Goal: Information Seeking & Learning: Understand process/instructions

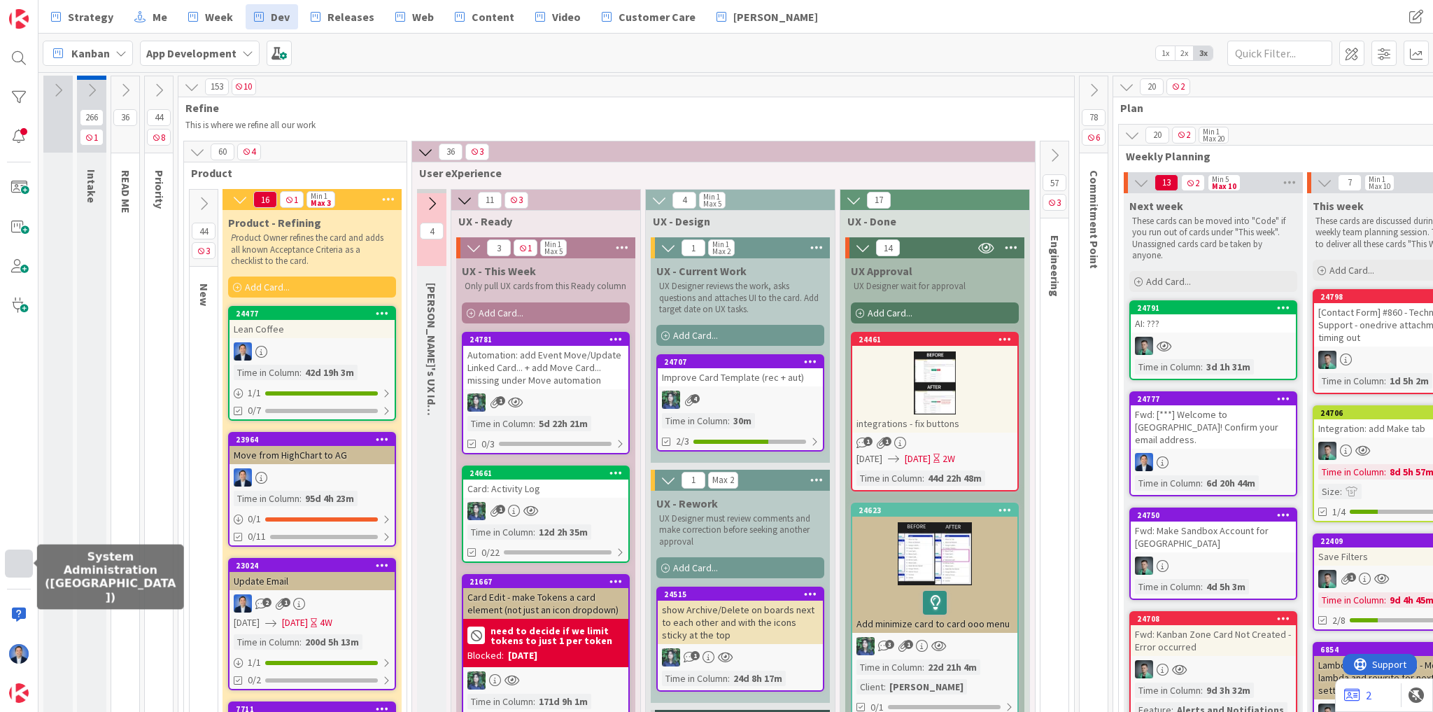
click at [11, 557] on div at bounding box center [19, 563] width 28 height 28
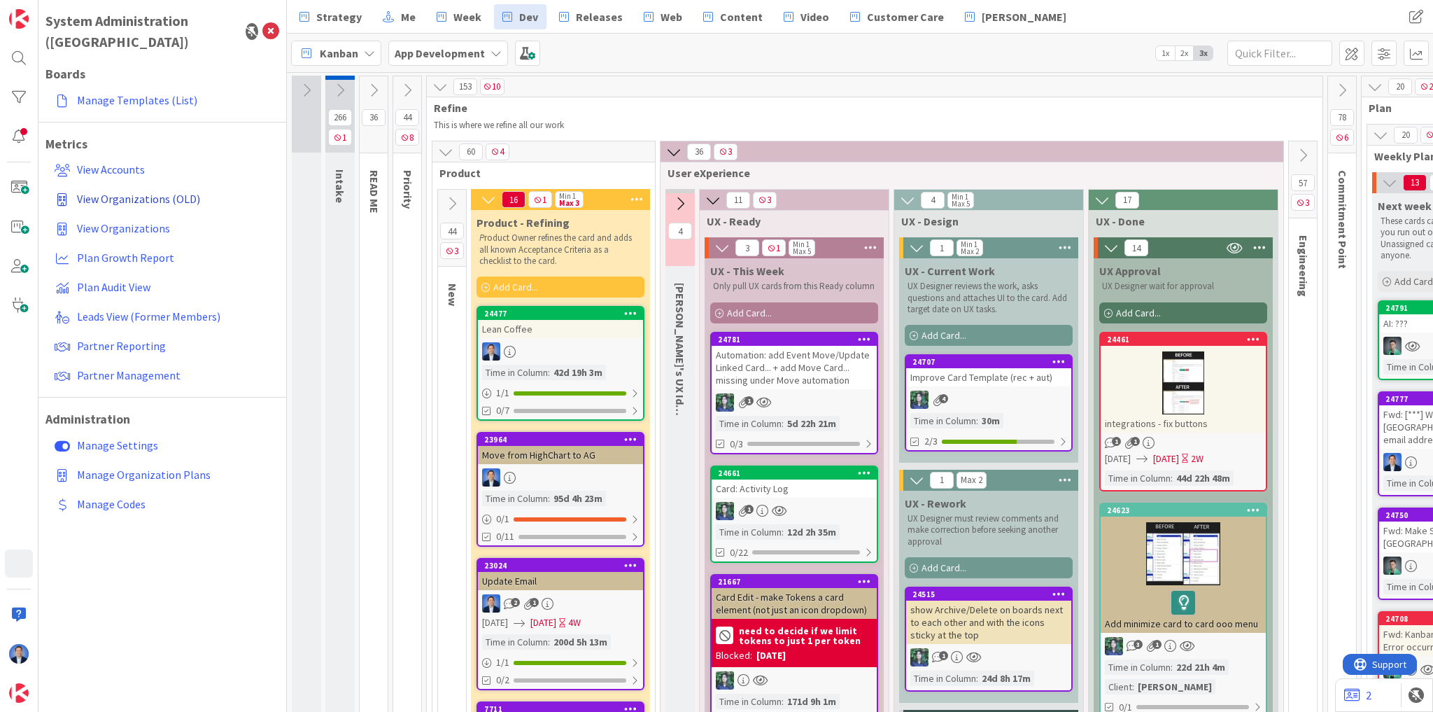
click at [156, 192] on span "View Organizations (OLD)" at bounding box center [138, 199] width 123 height 14
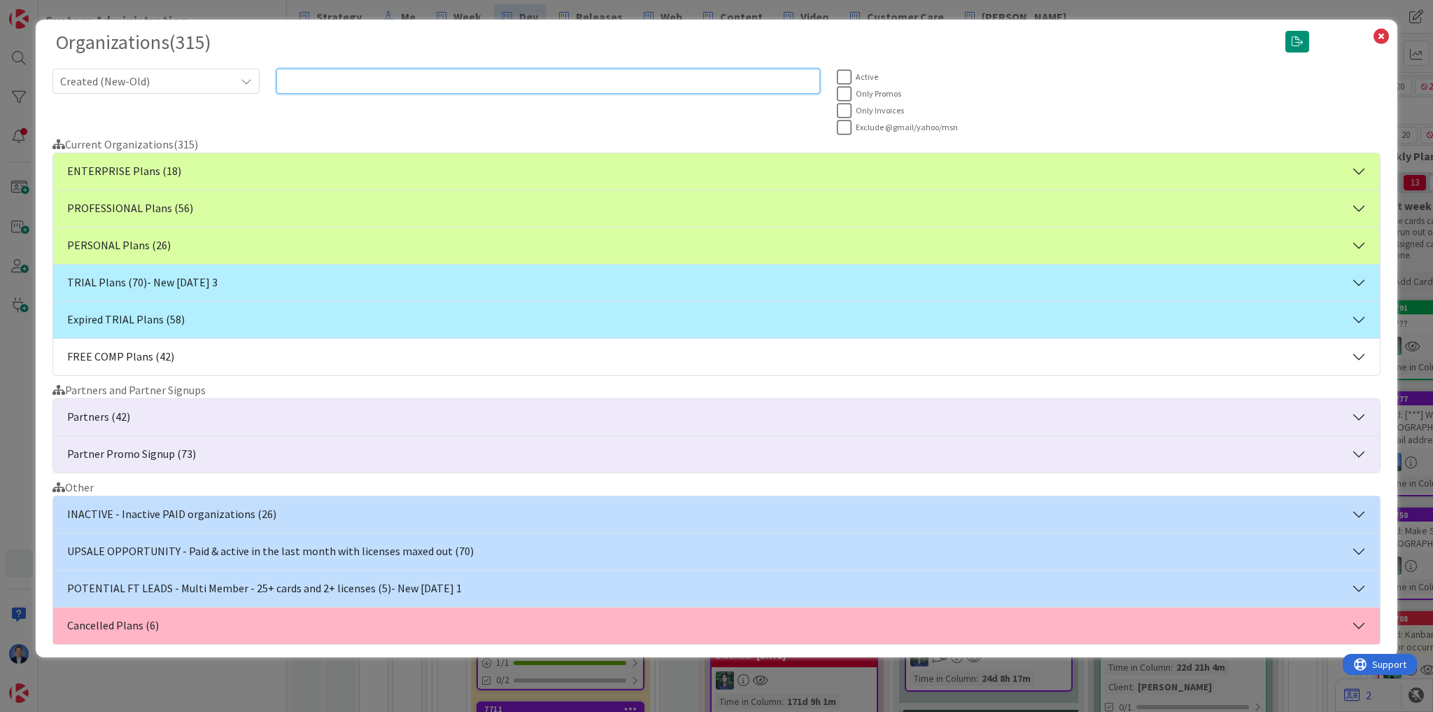
click at [373, 80] on input "text" at bounding box center [548, 81] width 544 height 25
paste input "[PERSON_NAME][EMAIL_ADDRESS][DOMAIN_NAME]"
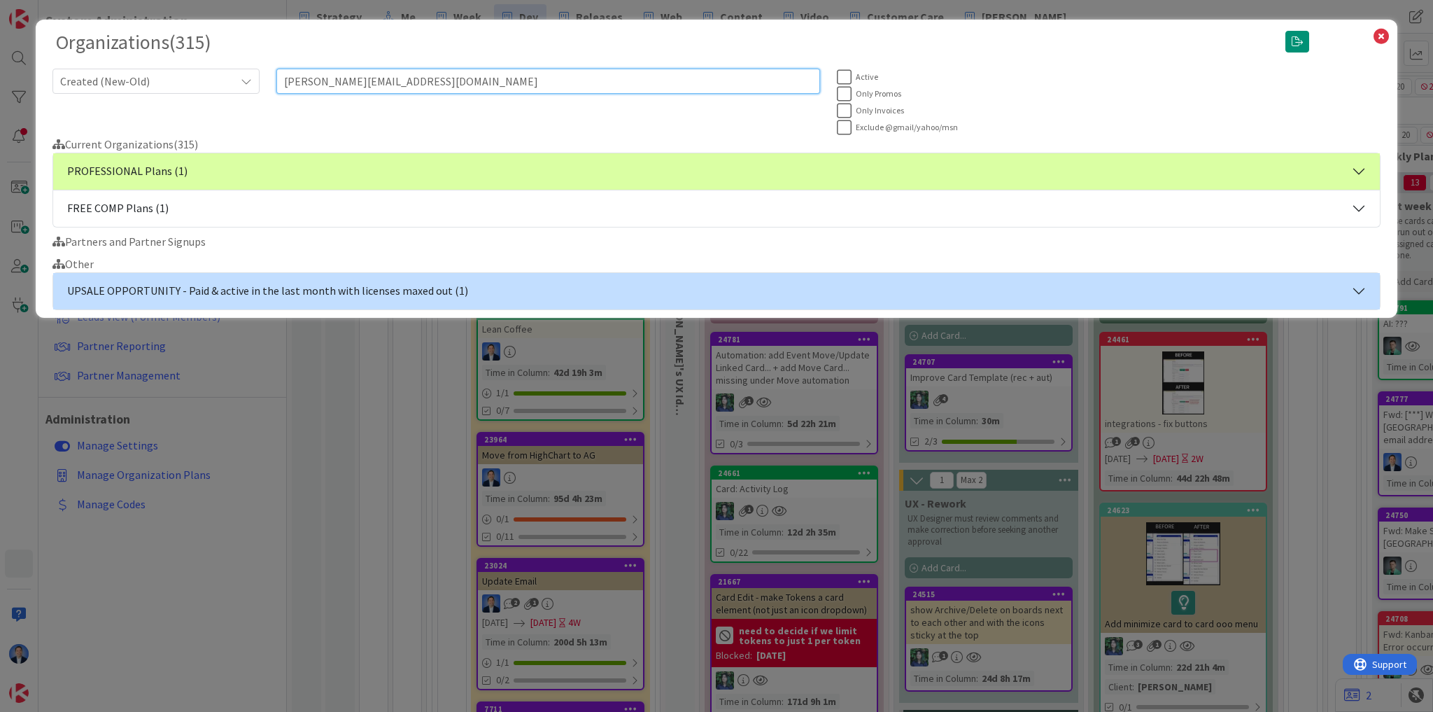
type input "[PERSON_NAME][EMAIL_ADDRESS][DOMAIN_NAME]"
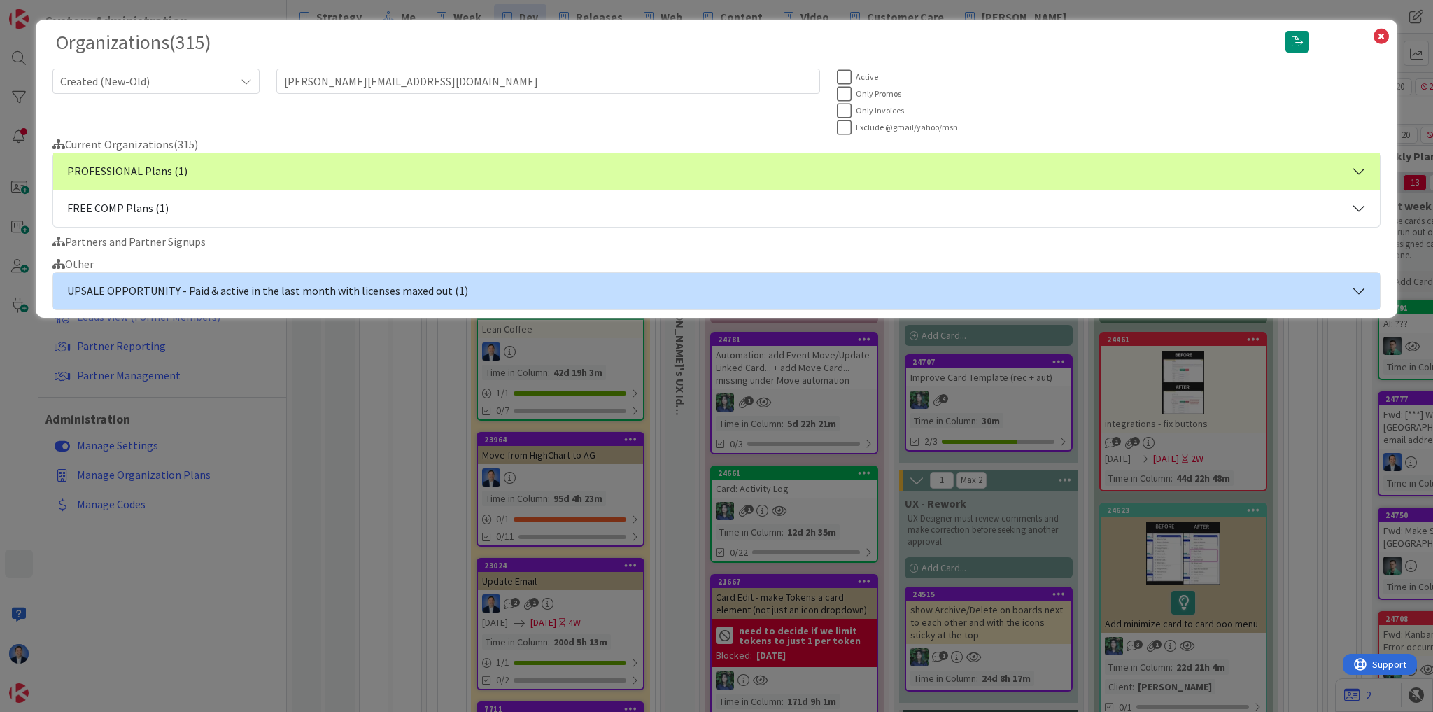
click at [284, 150] on div "Current Organizations ( 315 ) PROFESSIONAL Plans (1) DPDD Holdings LLC (PF-M) -…" at bounding box center [716, 223] width 1328 height 174
click at [271, 158] on button "PROFESSIONAL Plans (1)" at bounding box center [716, 171] width 1327 height 36
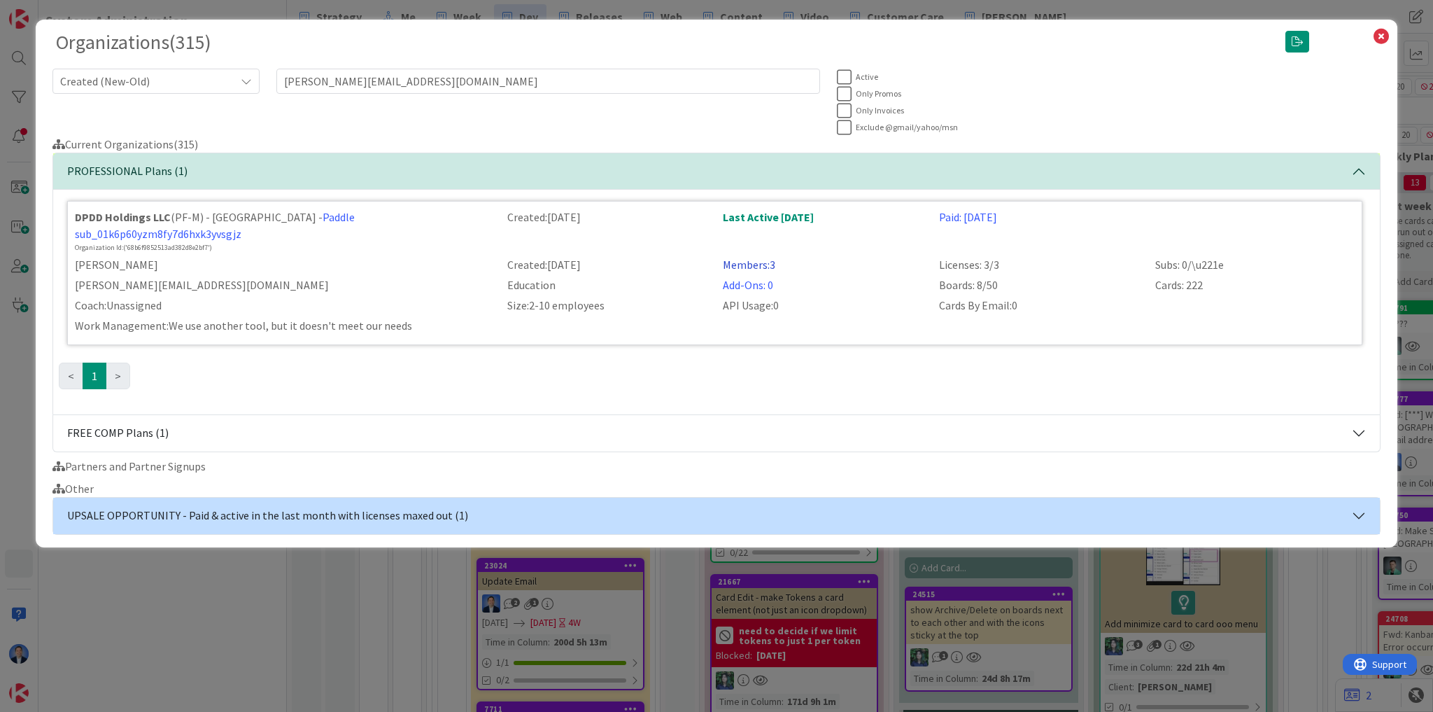
click at [767, 258] on link "Members: 3" at bounding box center [749, 265] width 52 height 14
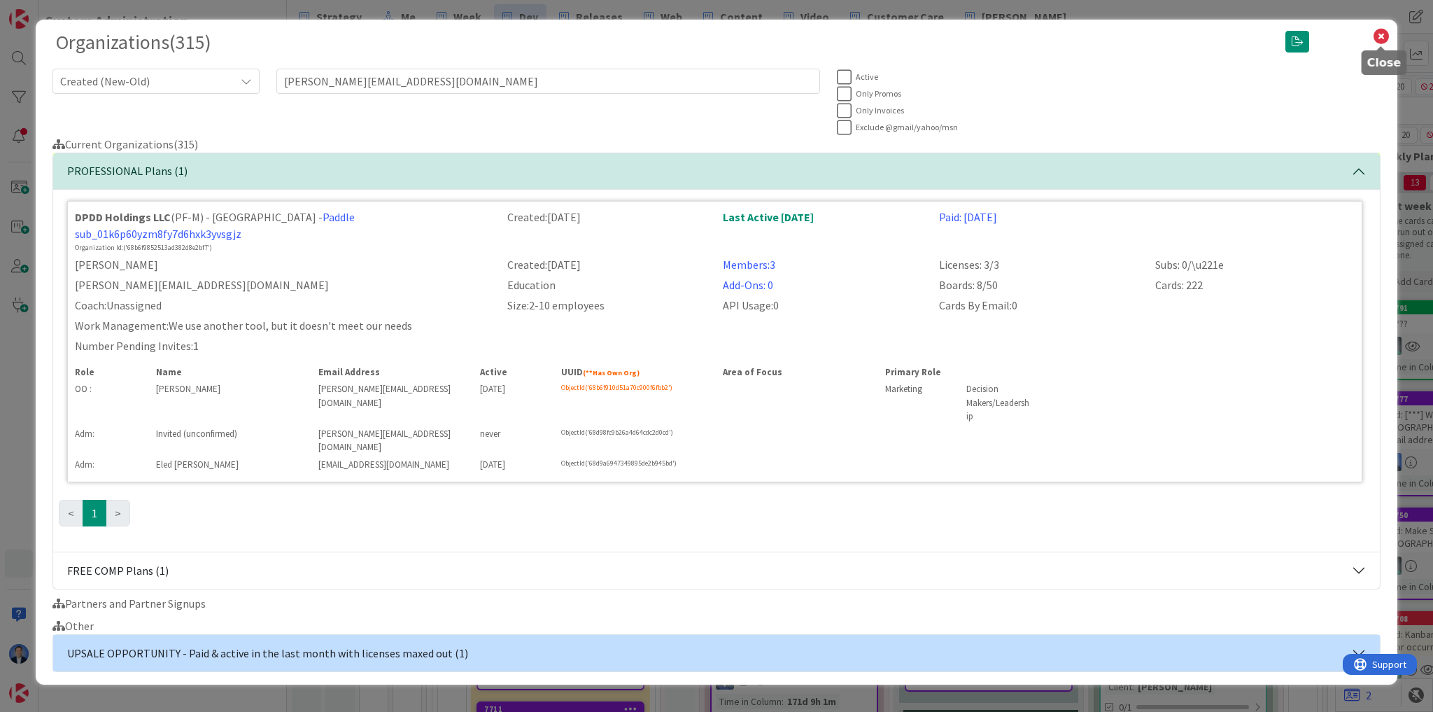
click at [1380, 43] on icon at bounding box center [1381, 37] width 18 height 20
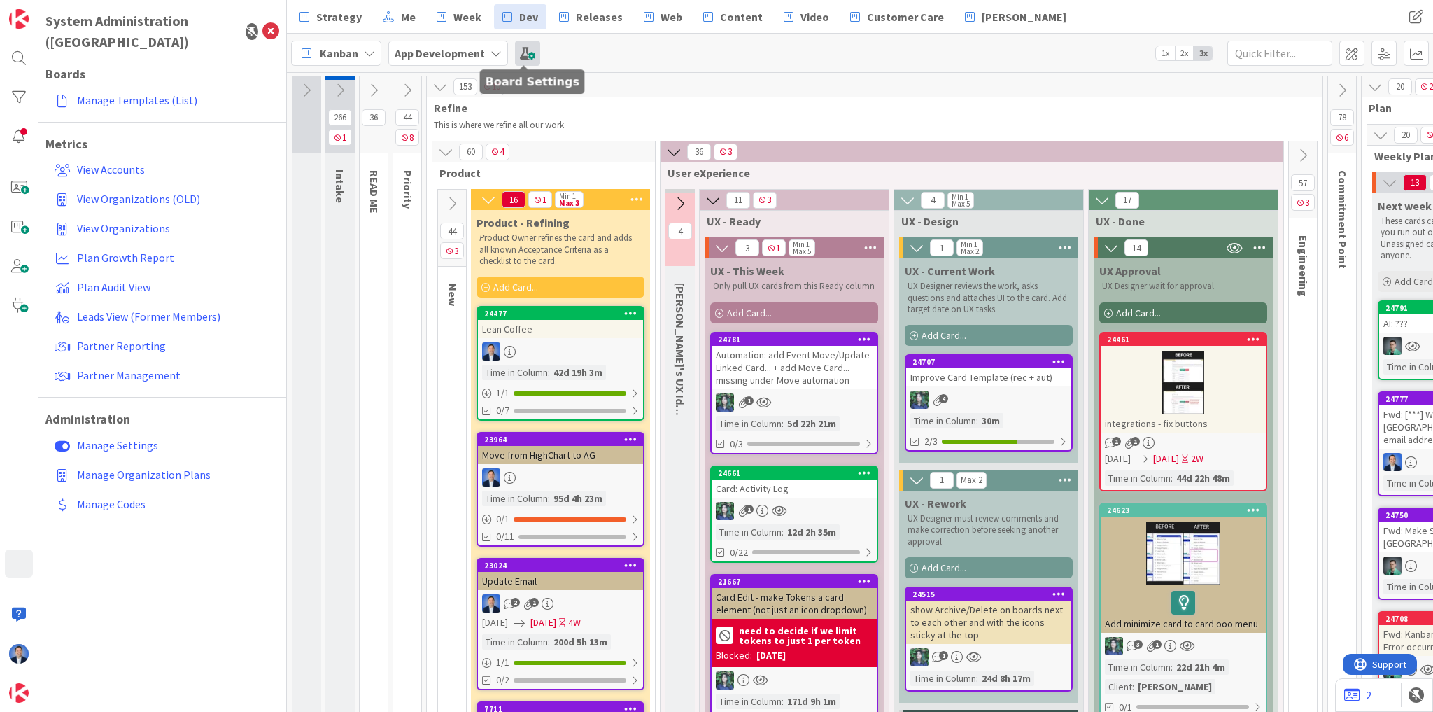
click at [526, 48] on span at bounding box center [527, 53] width 25 height 25
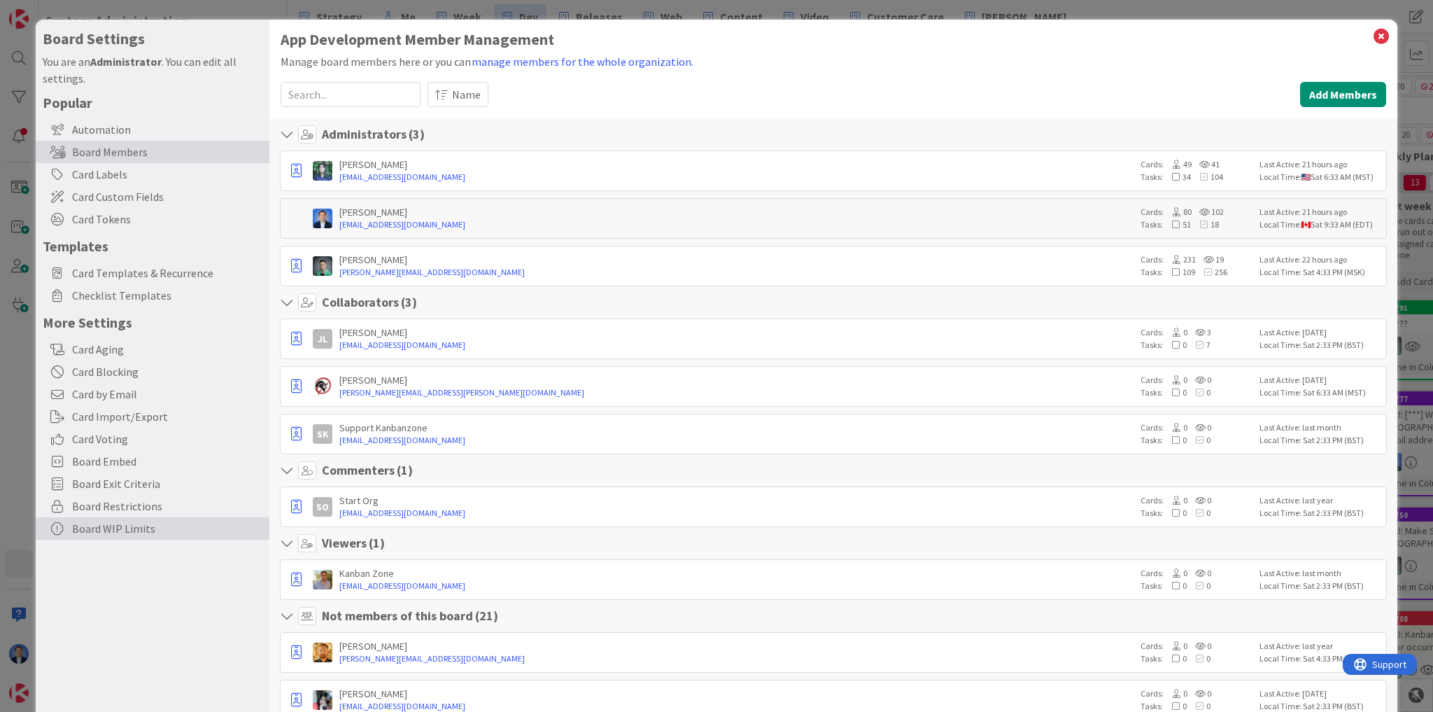
drag, startPoint x: 185, startPoint y: 596, endPoint x: 155, endPoint y: 536, distance: 67.0
click at [147, 510] on span "Board Restrictions" at bounding box center [167, 506] width 190 height 17
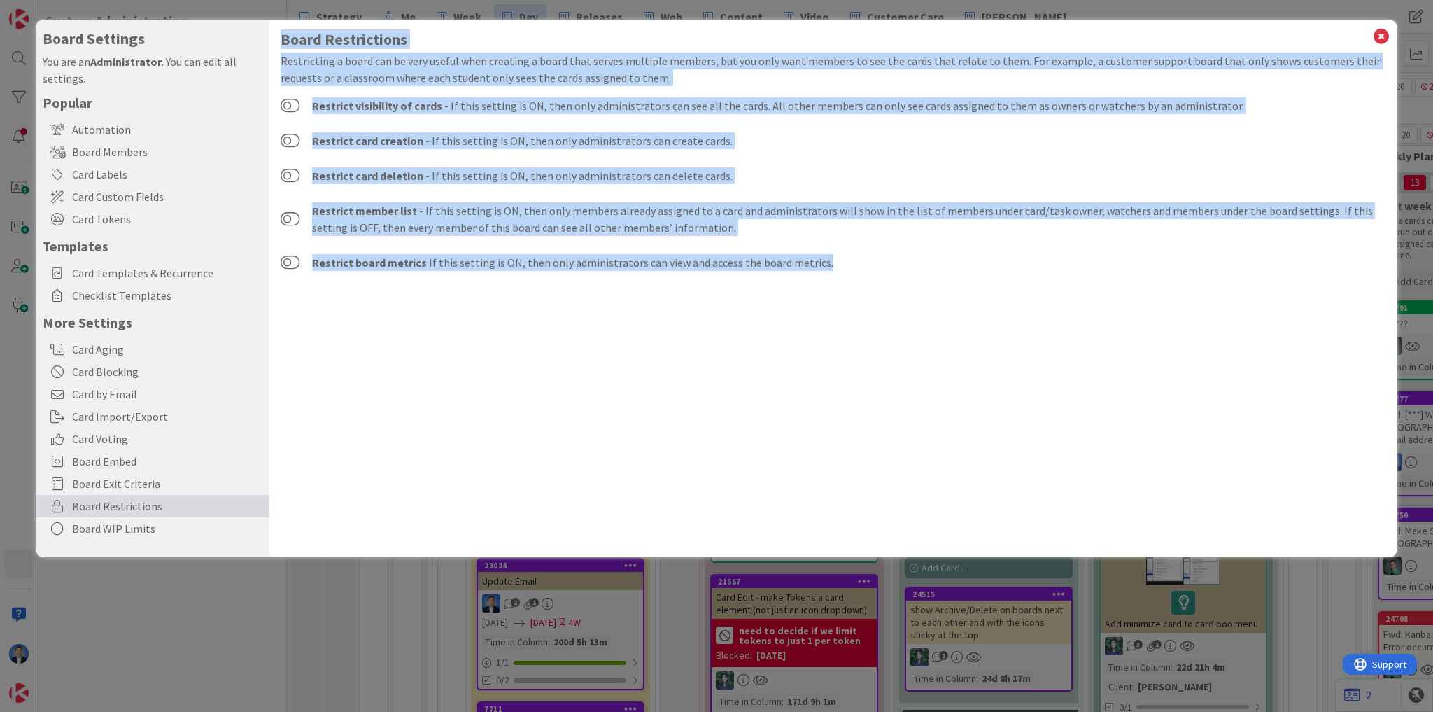
drag, startPoint x: 756, startPoint y: 275, endPoint x: 280, endPoint y: 36, distance: 532.9
click at [280, 36] on div "Board Restrictions Restricting a board can be very useful when creating a board…" at bounding box center [833, 288] width 1128 height 537
copy div "Lorem Ipsumdolorsi Ametconsect a elits doe te inci utlabo etdo magnaali e admin…"
click at [556, 334] on div "Board Restrictions Restricting a board can be very useful when creating a board…" at bounding box center [833, 288] width 1128 height 537
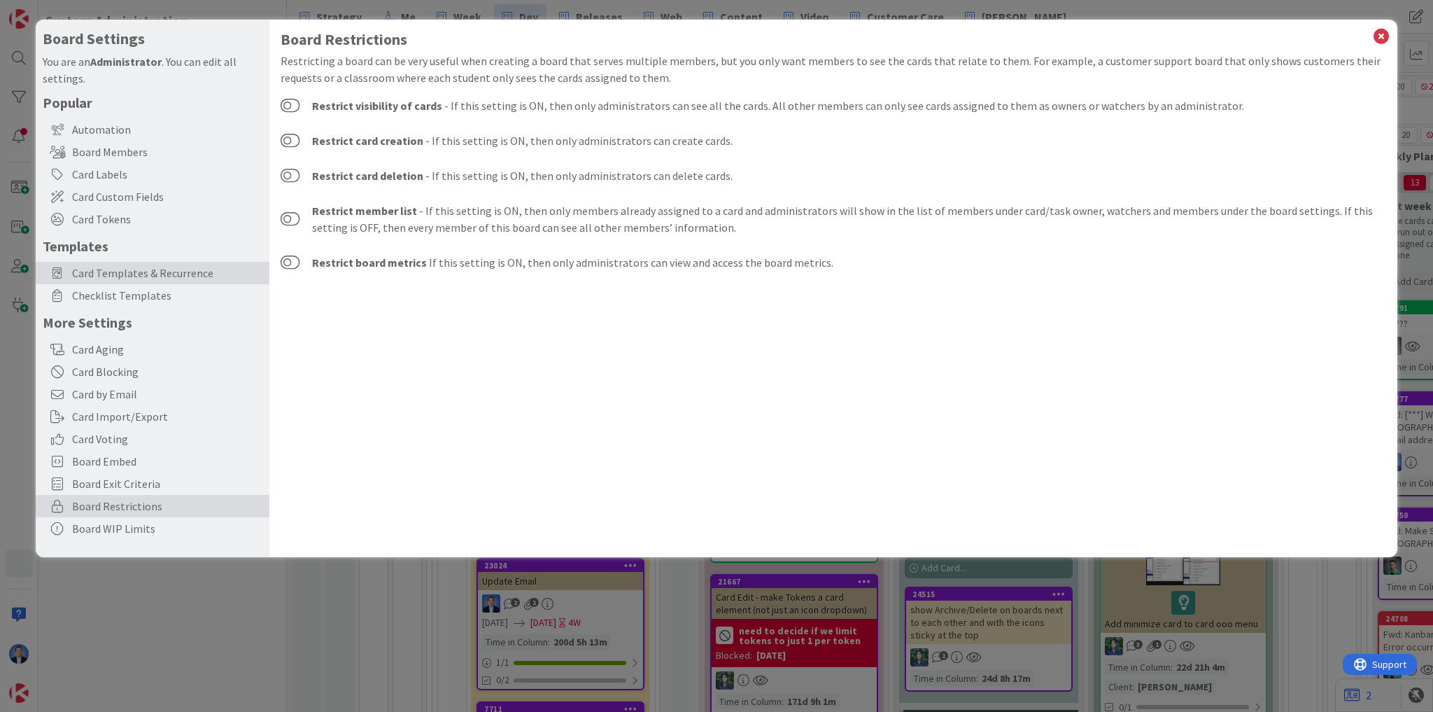
click at [179, 269] on span "Card Templates & Recurrence" at bounding box center [167, 273] width 190 height 17
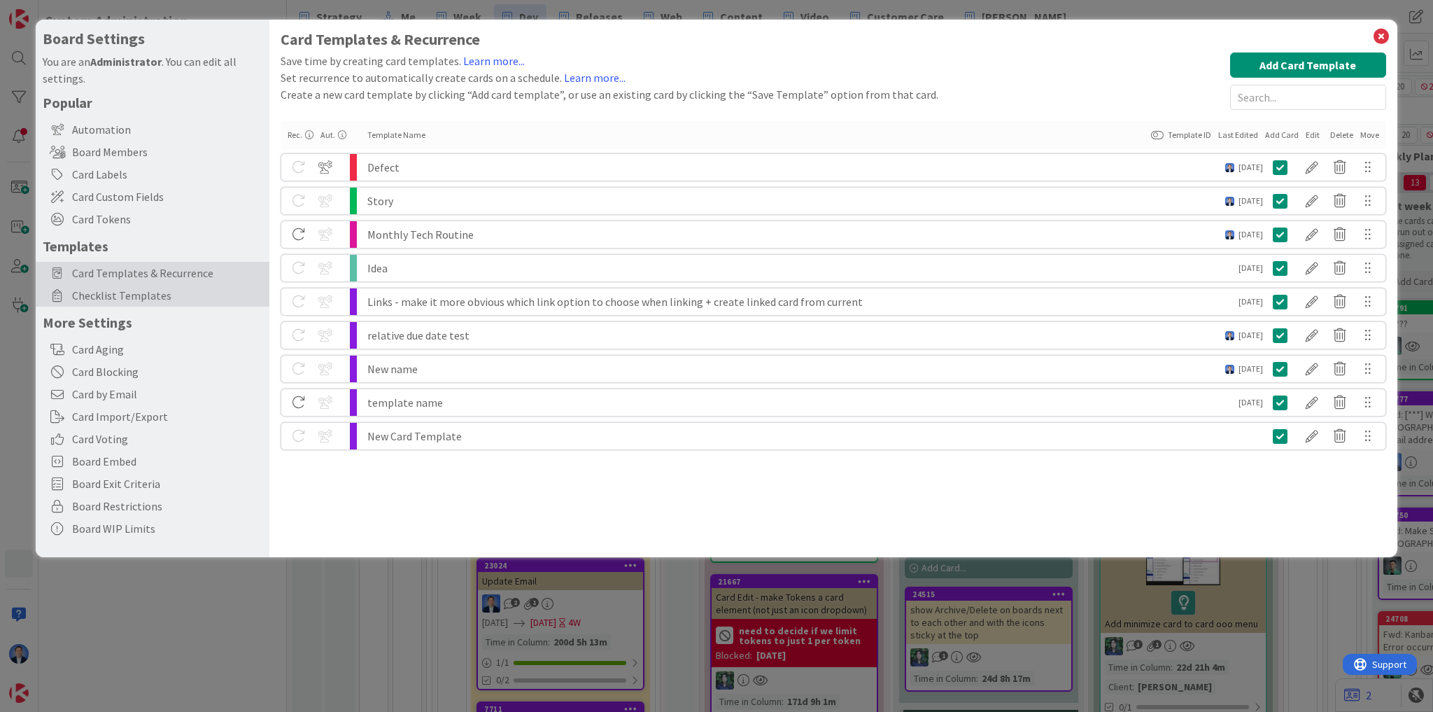
click at [158, 288] on span "Checklist Templates" at bounding box center [167, 295] width 190 height 17
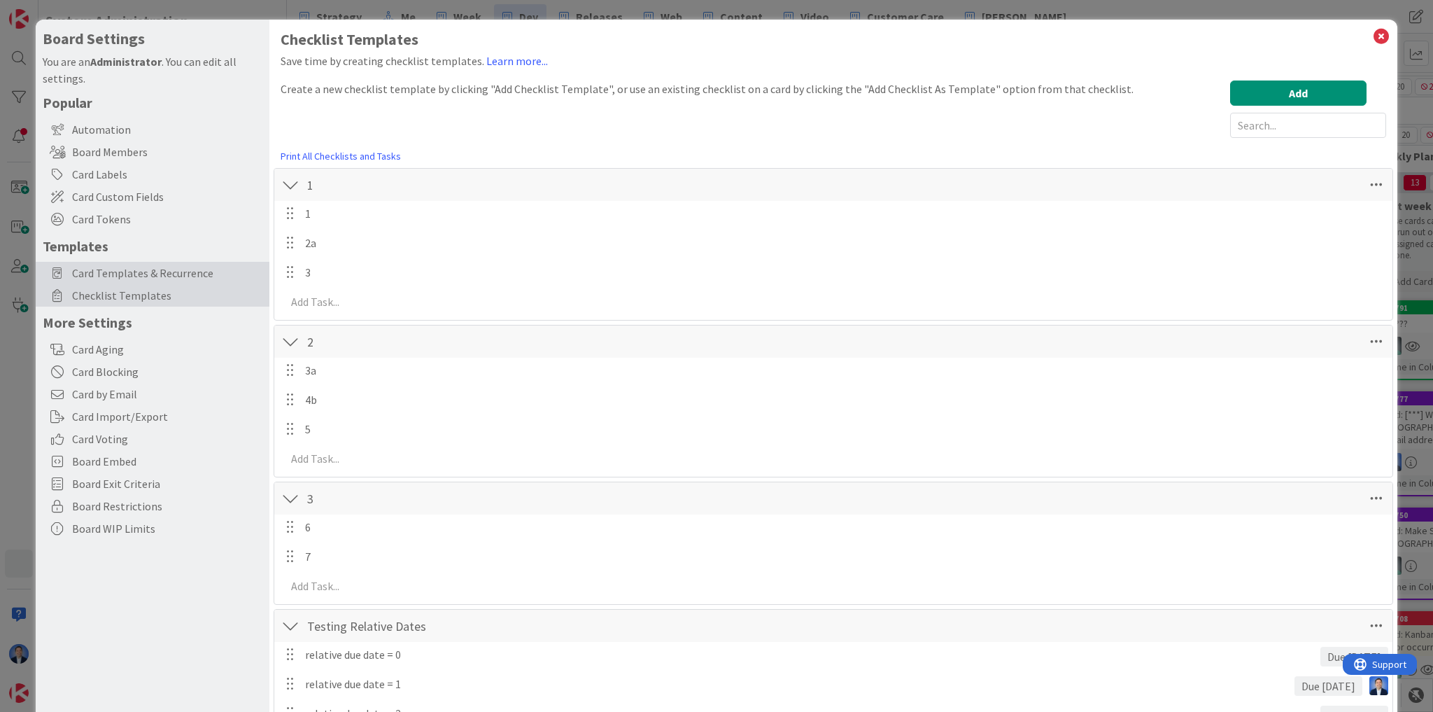
click at [168, 272] on span "Card Templates & Recurrence" at bounding box center [167, 273] width 190 height 17
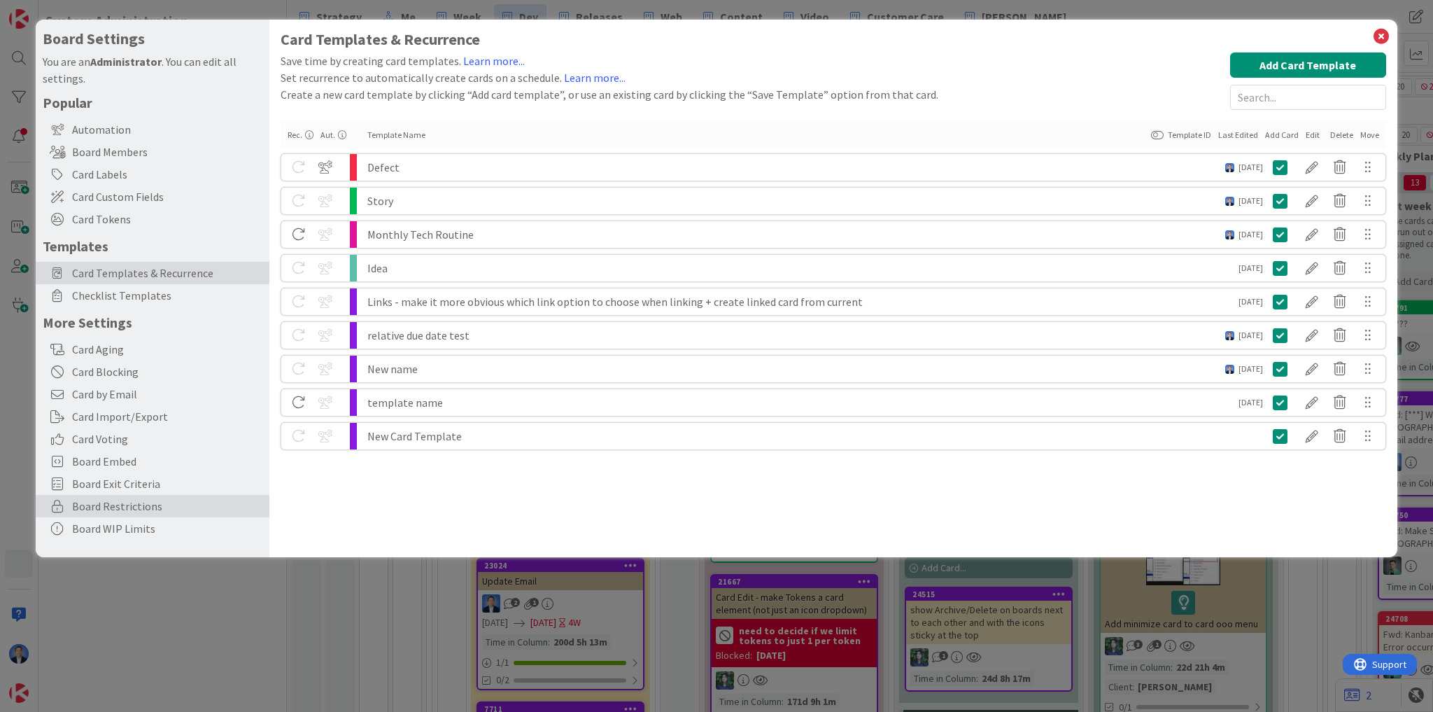
click at [126, 502] on span "Board Restrictions" at bounding box center [167, 506] width 190 height 17
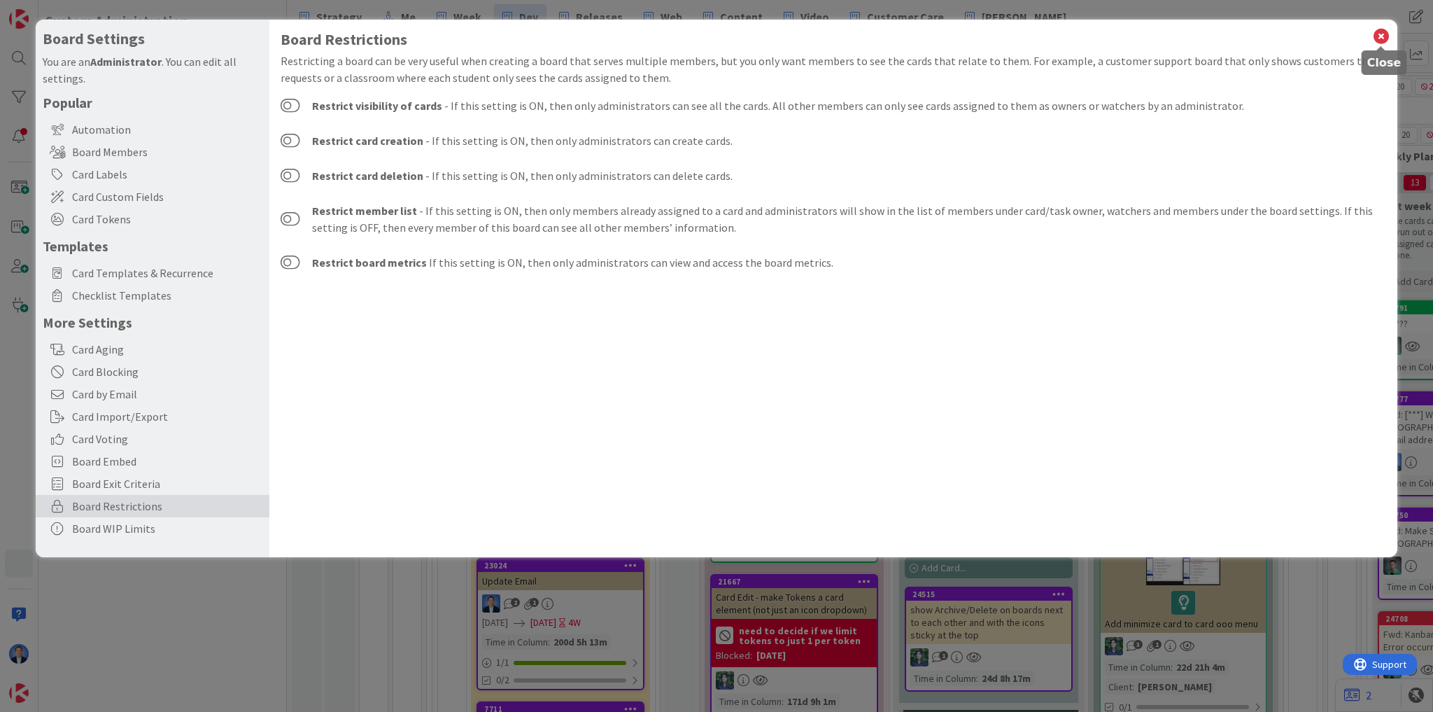
click at [1388, 34] on icon at bounding box center [1381, 37] width 18 height 20
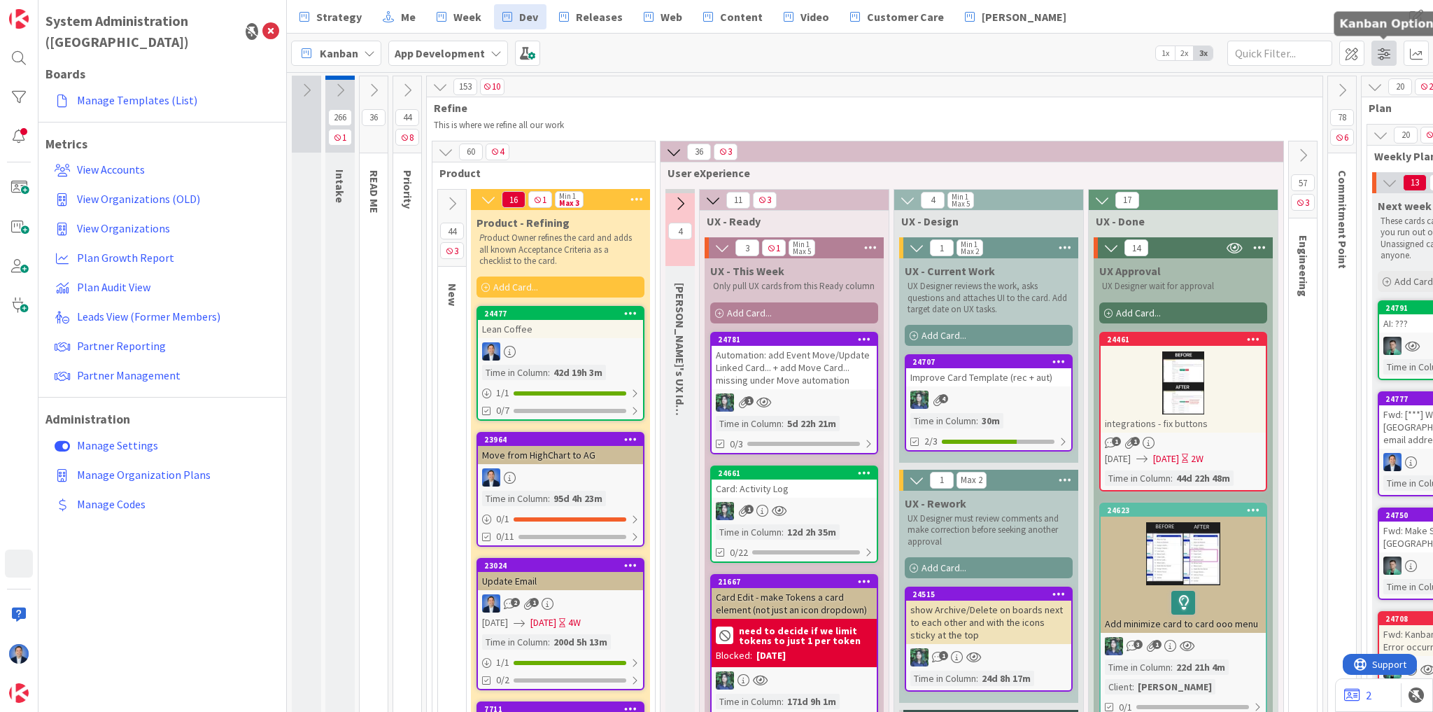
click at [1379, 50] on span at bounding box center [1384, 53] width 25 height 25
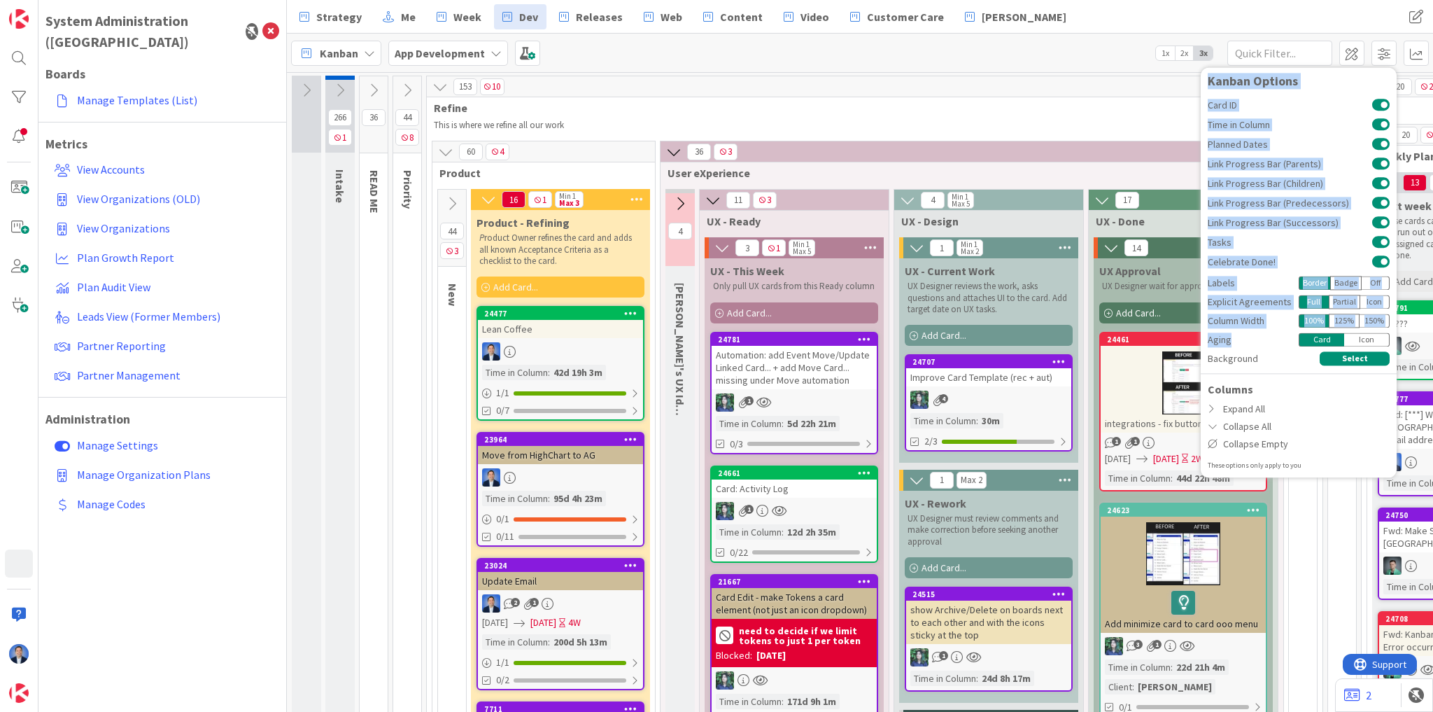
drag, startPoint x: 1204, startPoint y: 92, endPoint x: 1285, endPoint y: 333, distance: 254.7
click at [1285, 333] on div "Kanban Options Card ID Time in Column Planned Dates Link Progress Bar (Parents)…" at bounding box center [1299, 272] width 196 height 410
copy div "Kanban Options Card ID Time in Column Planned Dates Link Progress Bar (Parents)…"
